Goal: Find contact information: Find contact information

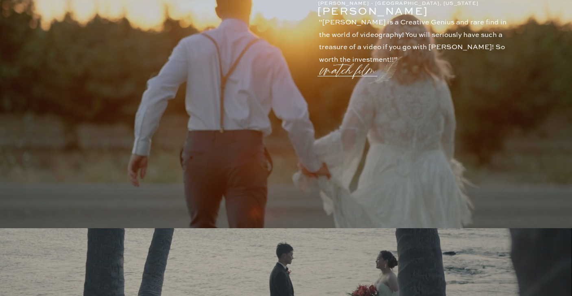
scroll to position [165, 0]
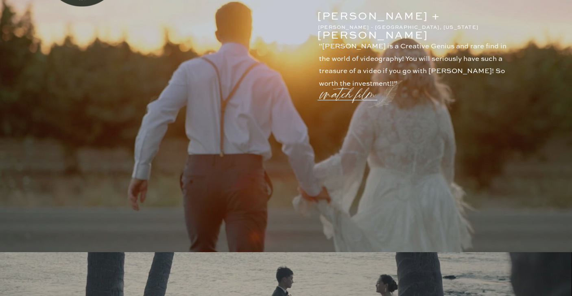
click at [345, 92] on p "watch film" at bounding box center [350, 89] width 59 height 31
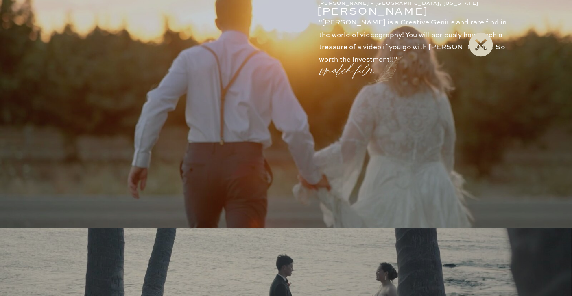
scroll to position [188, 0]
click at [479, 43] on icon at bounding box center [480, 44] width 29 height 33
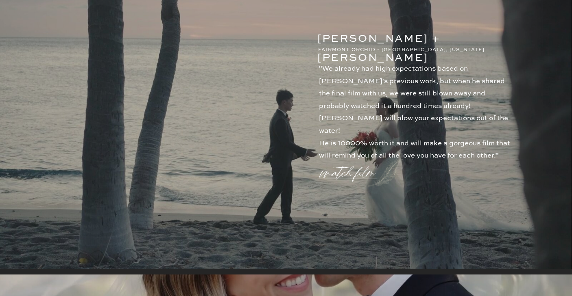
scroll to position [487, 0]
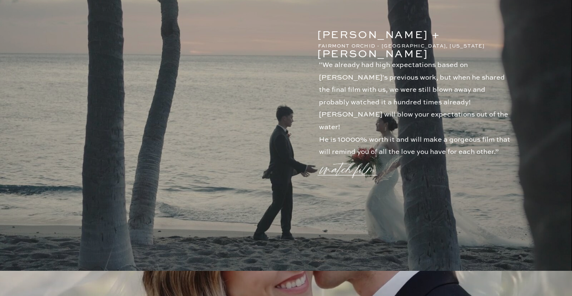
click at [353, 172] on p "watch film" at bounding box center [350, 164] width 59 height 31
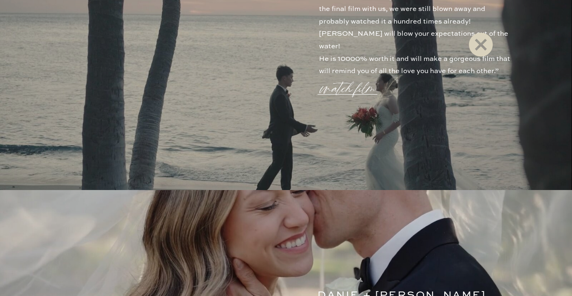
scroll to position [569, 0]
click at [485, 50] on icon at bounding box center [480, 44] width 29 height 33
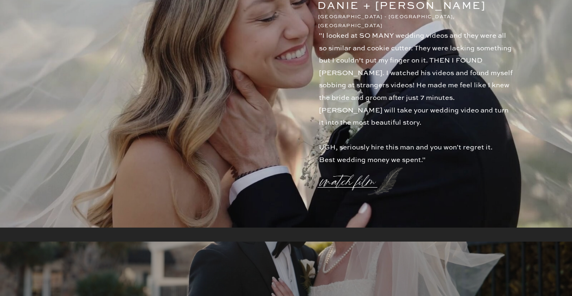
scroll to position [895, 0]
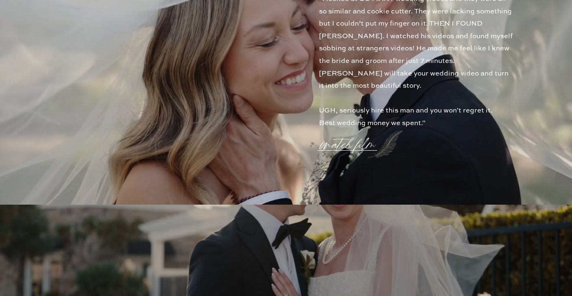
click at [359, 148] on p "watch film" at bounding box center [350, 139] width 59 height 31
click at [481, 45] on icon at bounding box center [480, 44] width 29 height 33
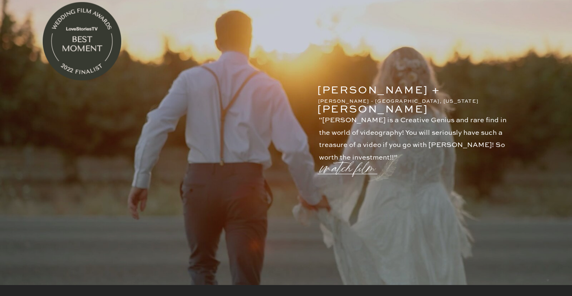
scroll to position [0, 0]
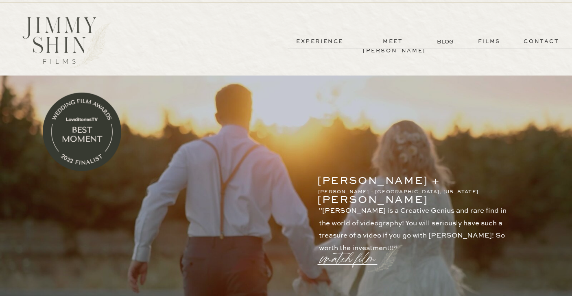
click at [334, 41] on p "experience" at bounding box center [319, 41] width 60 height 9
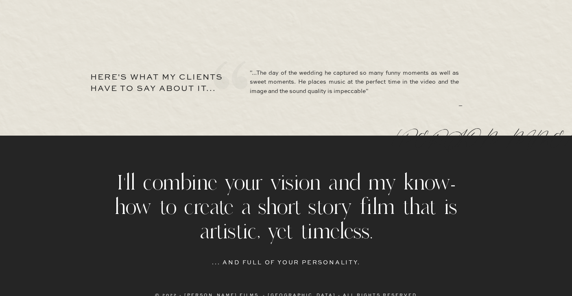
scroll to position [3896, 0]
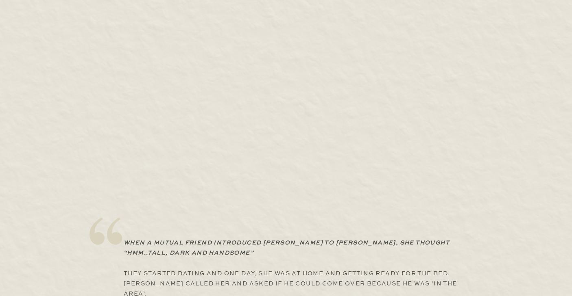
scroll to position [0, 0]
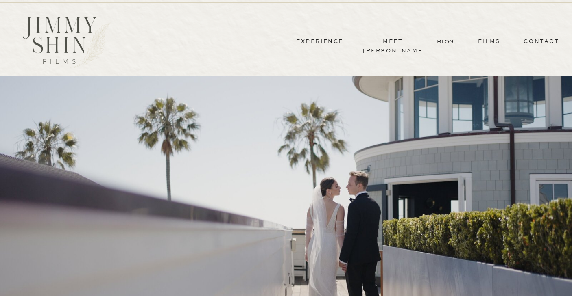
click at [535, 43] on p "contact" at bounding box center [541, 41] width 59 height 9
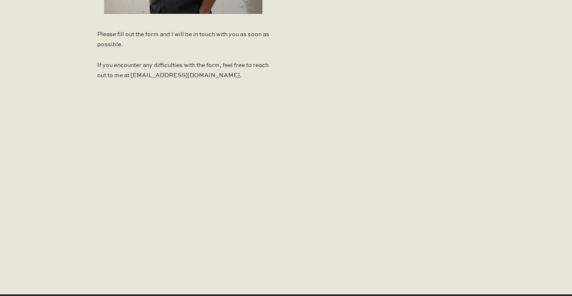
scroll to position [652, 0]
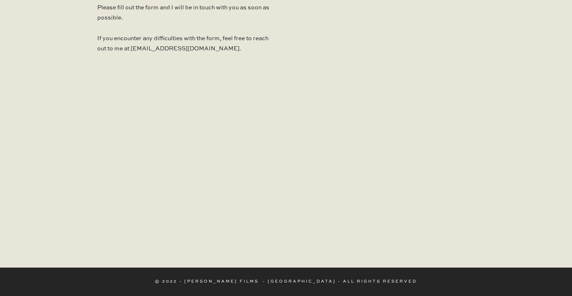
click at [287, 281] on p "© 2022 - [PERSON_NAME] films - [GEOGRAPHIC_DATA] - all rights reserved" at bounding box center [286, 282] width 420 height 5
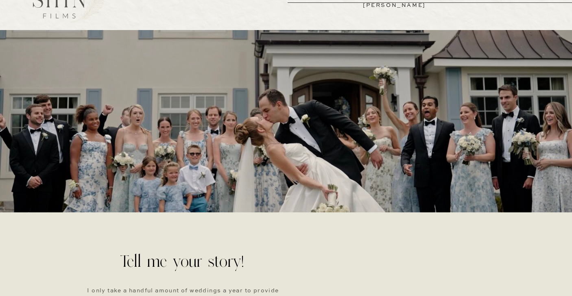
scroll to position [0, 0]
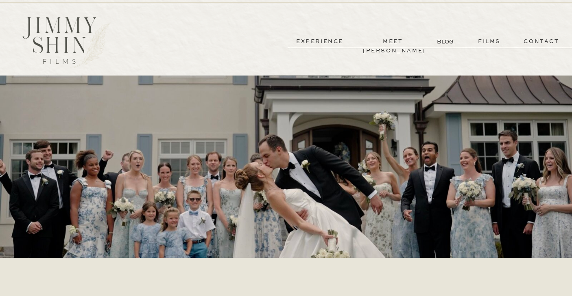
click at [532, 42] on p "contact" at bounding box center [541, 41] width 59 height 9
click at [59, 56] on div at bounding box center [66, 42] width 117 height 59
